Goal: Information Seeking & Learning: Learn about a topic

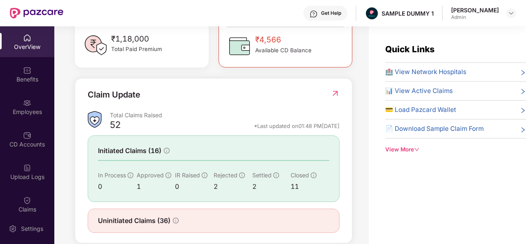
scroll to position [266, 0]
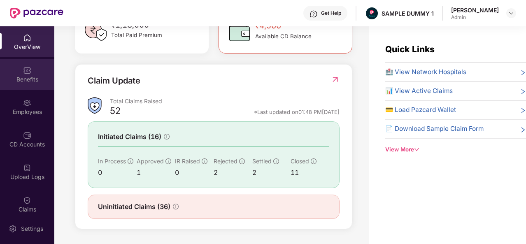
click at [26, 70] on img at bounding box center [27, 70] width 8 height 8
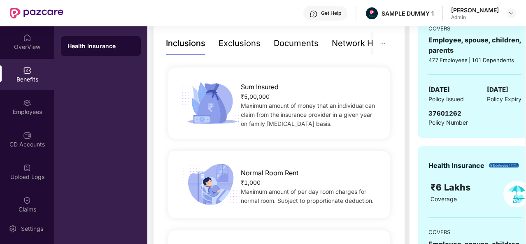
scroll to position [175, 0]
click at [241, 44] on div "Exclusions" at bounding box center [239, 43] width 42 height 13
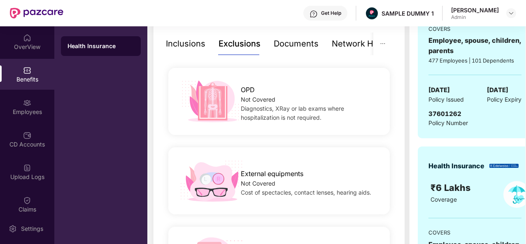
click at [299, 45] on div "Documents" at bounding box center [296, 43] width 45 height 13
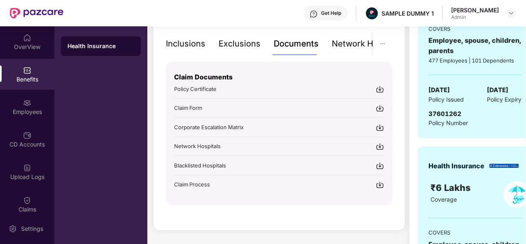
click at [348, 42] on div "Network Hospitals" at bounding box center [368, 43] width 72 height 13
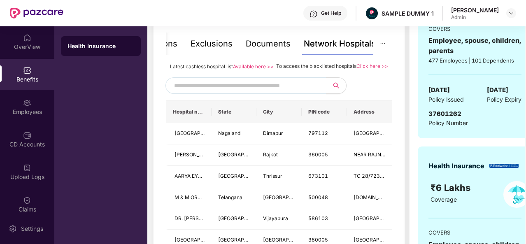
click at [224, 92] on input "text" at bounding box center [244, 85] width 141 height 12
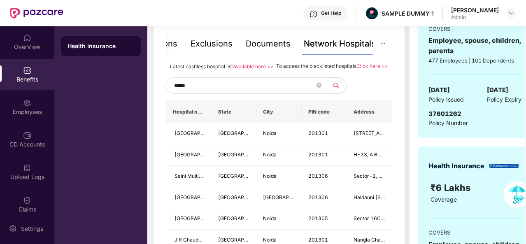
type input "*****"
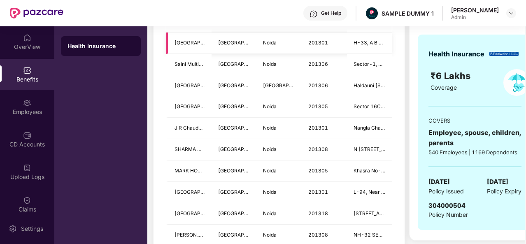
scroll to position [389, 0]
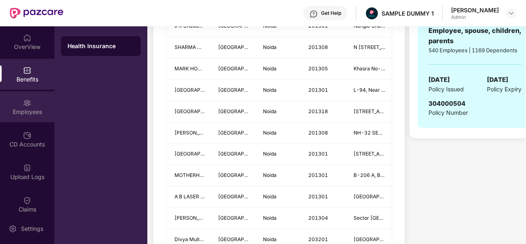
click at [24, 107] on img at bounding box center [27, 103] width 8 height 8
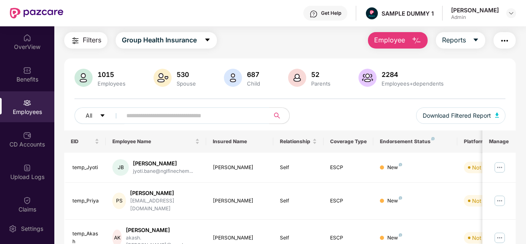
scroll to position [0, 0]
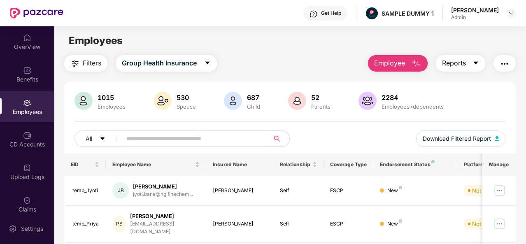
click at [471, 61] on button "Reports" at bounding box center [460, 63] width 49 height 16
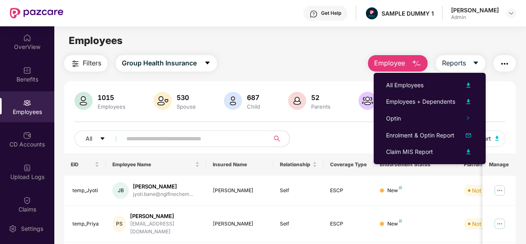
click at [503, 62] on img "button" at bounding box center [504, 64] width 10 height 10
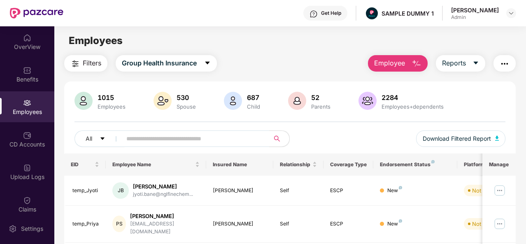
click at [288, 35] on div "Employees" at bounding box center [289, 41] width 471 height 16
click at [41, 138] on div "CD Accounts" at bounding box center [27, 139] width 54 height 31
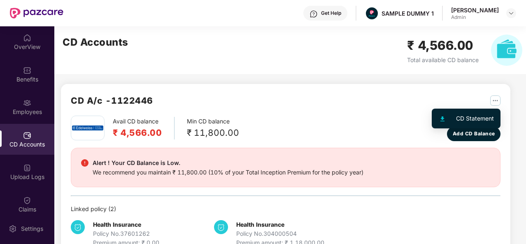
click at [497, 103] on img "button" at bounding box center [495, 100] width 10 height 10
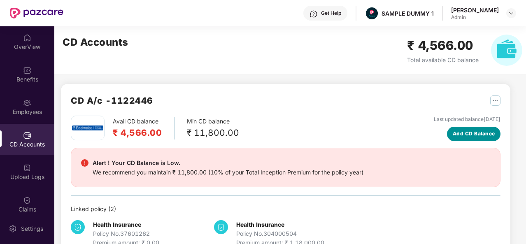
click at [468, 135] on span "Add CD Balance" at bounding box center [473, 134] width 42 height 8
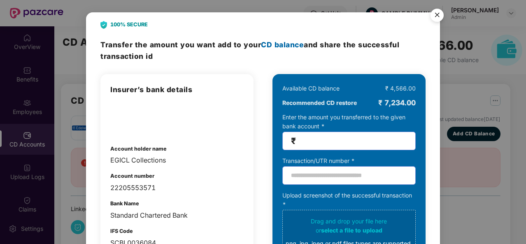
click at [439, 15] on img "Close" at bounding box center [436, 16] width 23 height 23
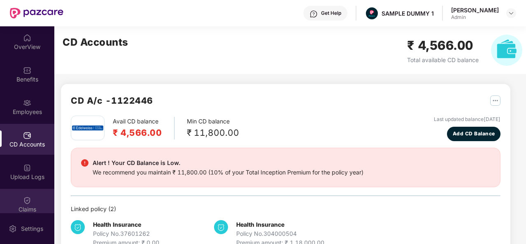
click at [22, 206] on div "Claims" at bounding box center [27, 209] width 54 height 8
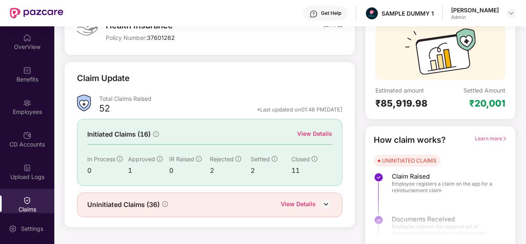
scroll to position [77, 0]
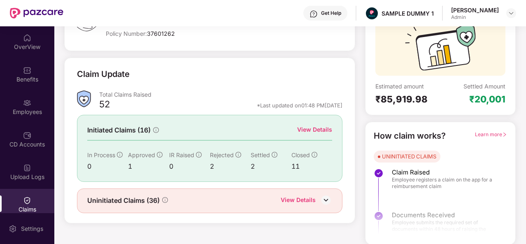
click at [319, 130] on div "View Details" at bounding box center [314, 129] width 35 height 9
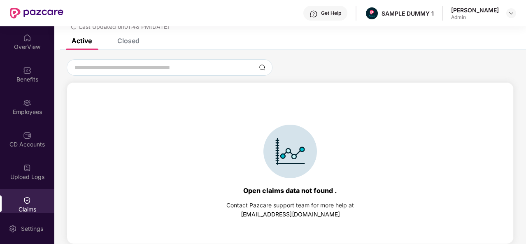
scroll to position [35, 0]
click at [130, 41] on div "Closed" at bounding box center [128, 41] width 22 height 8
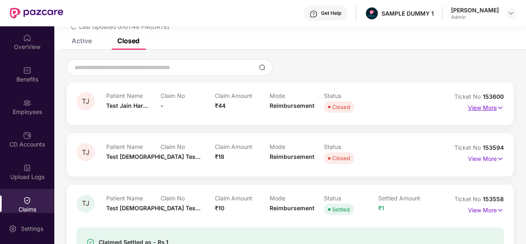
click at [480, 109] on p "View More" at bounding box center [486, 106] width 36 height 11
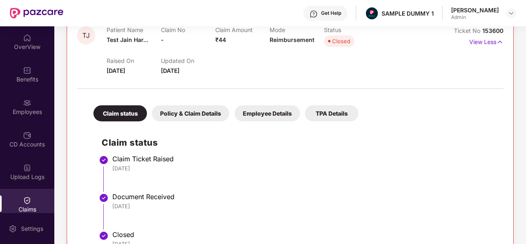
scroll to position [110, 0]
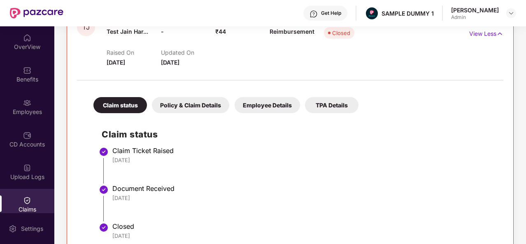
click at [204, 107] on div "Policy & Claim Details" at bounding box center [190, 105] width 77 height 16
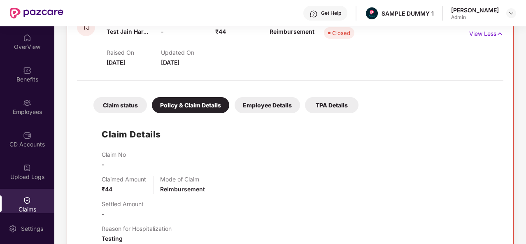
click at [264, 110] on div "Employee Details" at bounding box center [266, 105] width 65 height 16
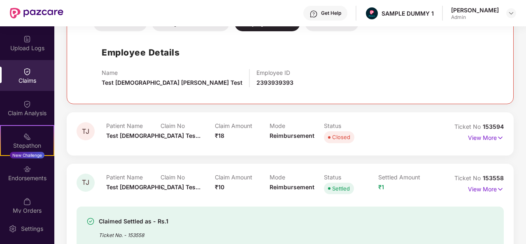
scroll to position [193, 0]
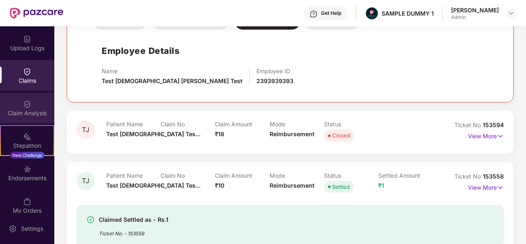
click at [21, 107] on div "Claim Analysis" at bounding box center [27, 108] width 54 height 31
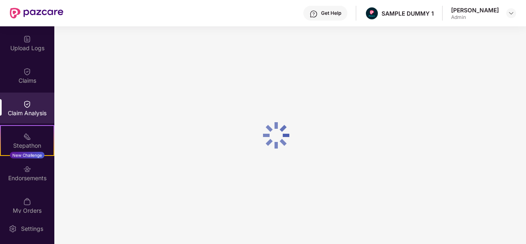
scroll to position [0, 0]
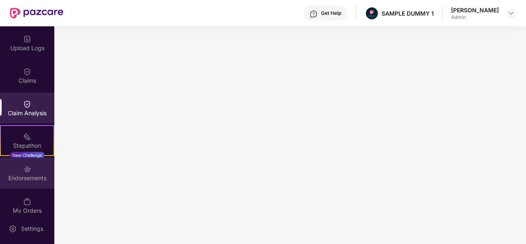
click at [26, 168] on img at bounding box center [27, 169] width 8 height 8
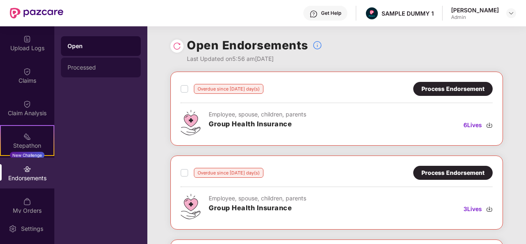
click at [107, 67] on div "Processed" at bounding box center [100, 67] width 67 height 7
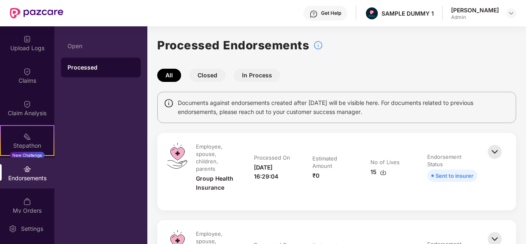
click at [213, 77] on button "Closed" at bounding box center [207, 75] width 36 height 13
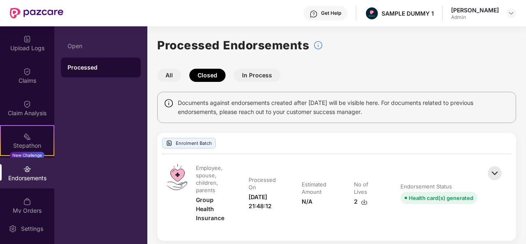
click at [254, 75] on button "In Process" at bounding box center [257, 75] width 46 height 13
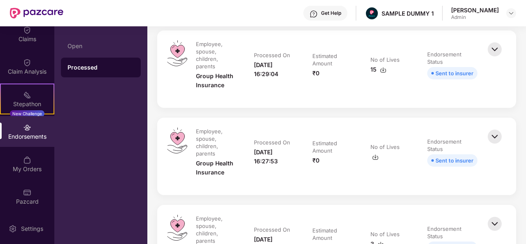
scroll to position [170, 0]
click at [29, 162] on img at bounding box center [27, 160] width 8 height 8
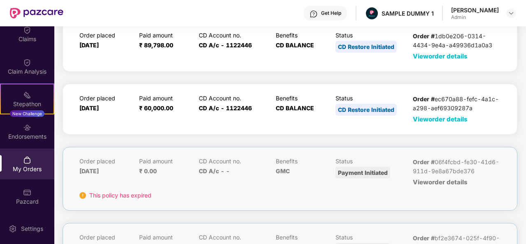
scroll to position [0, 0]
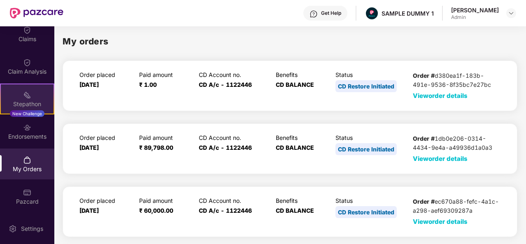
click at [27, 103] on div "Stepathon" at bounding box center [27, 104] width 53 height 8
